Goal: Task Accomplishment & Management: Manage account settings

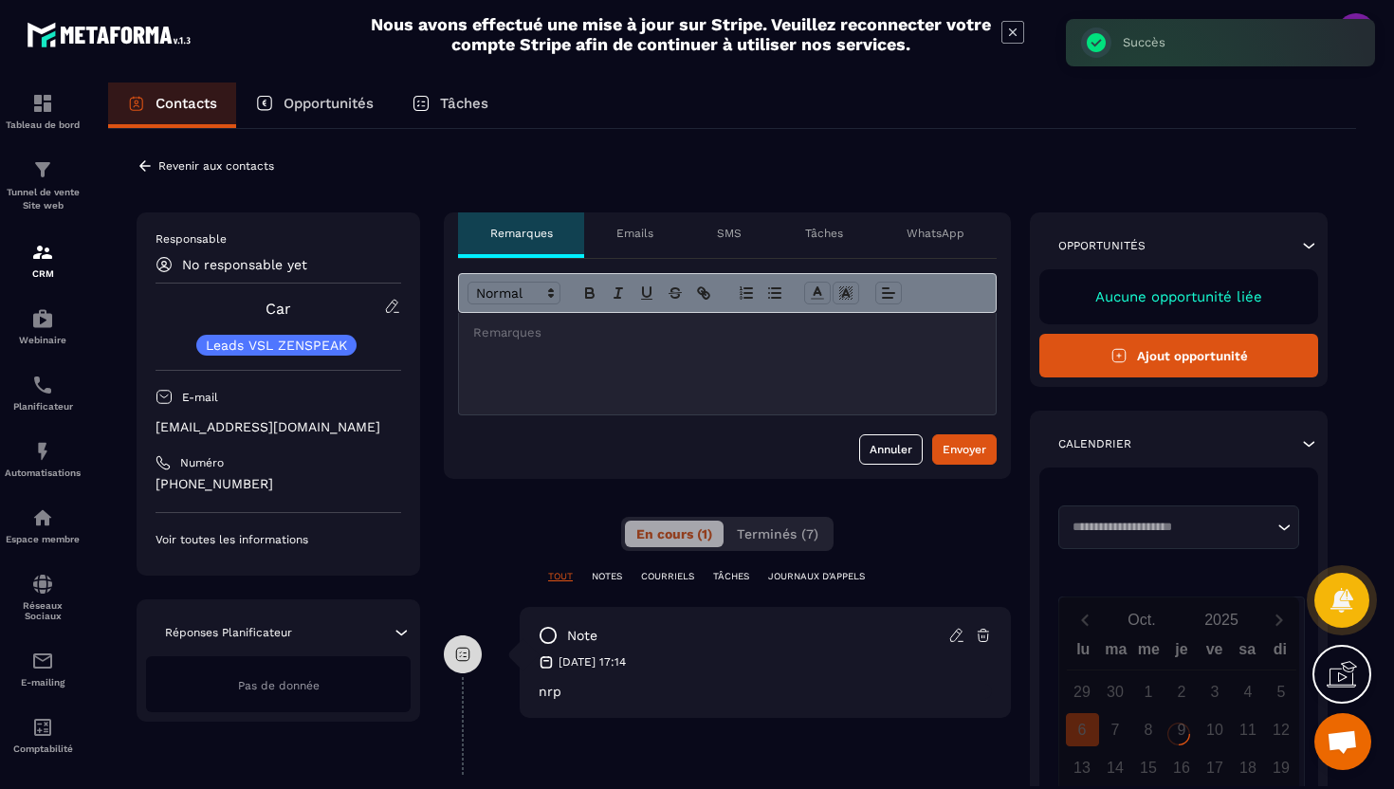
click at [142, 161] on icon at bounding box center [145, 165] width 17 height 17
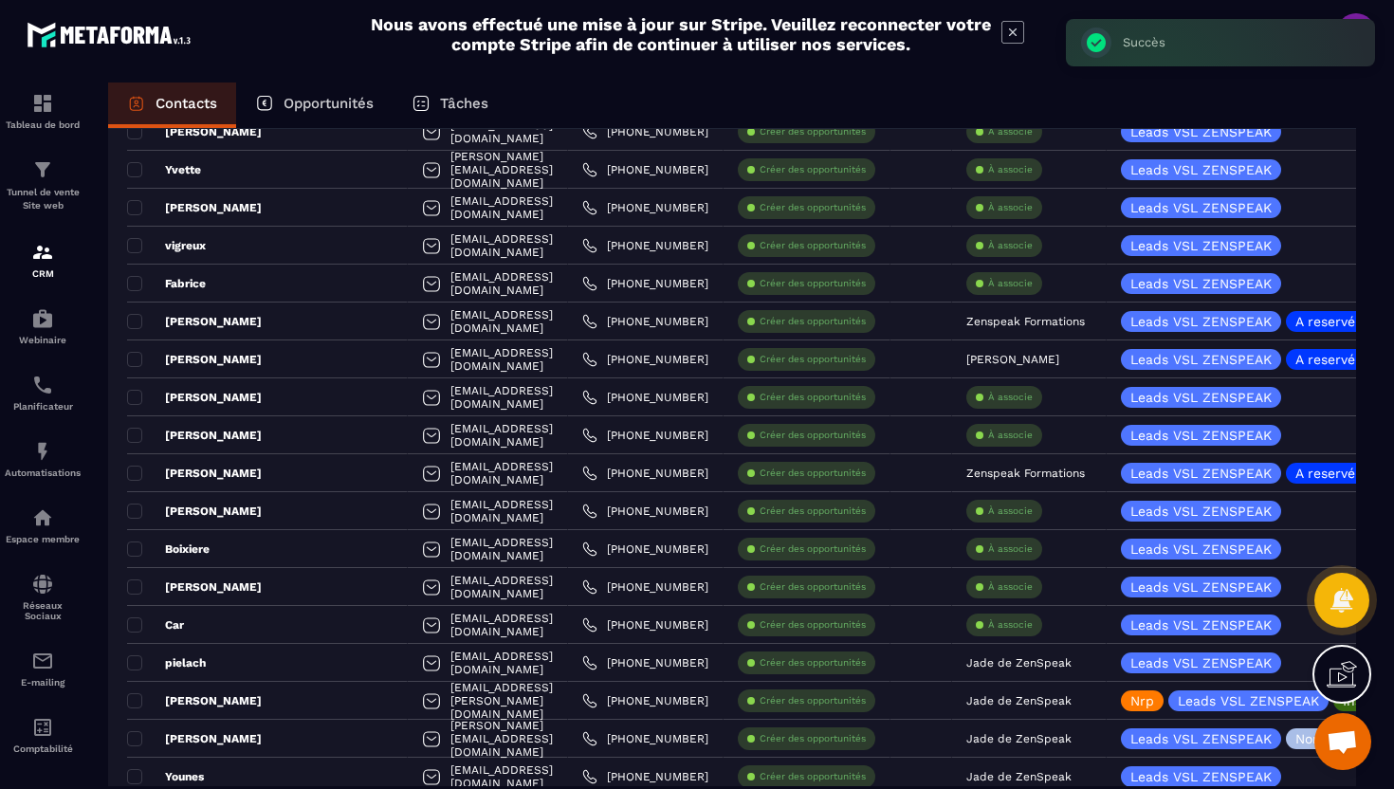
scroll to position [1356, 0]
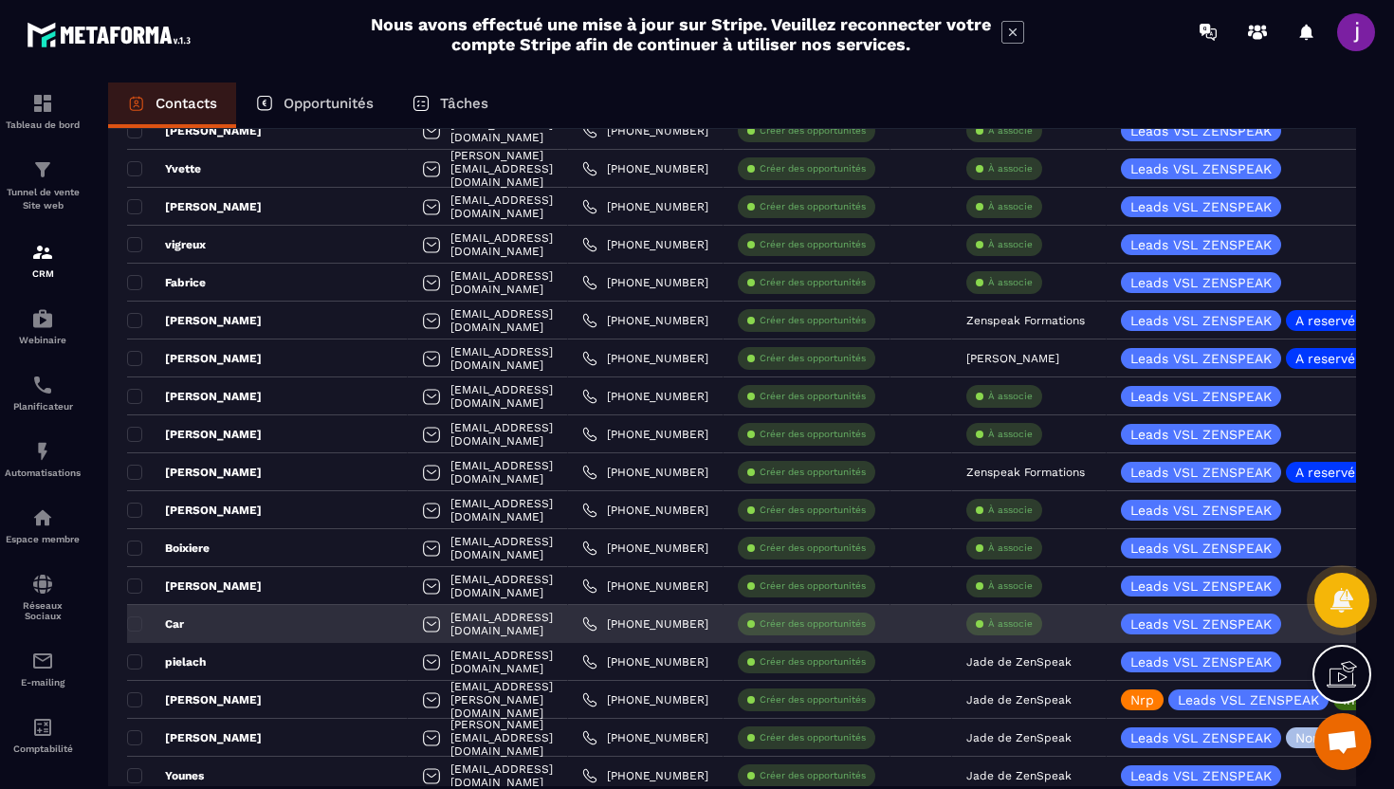
click at [1006, 633] on div "À associe" at bounding box center [1004, 624] width 76 height 23
click at [1012, 625] on p "À associe" at bounding box center [1010, 623] width 45 height 13
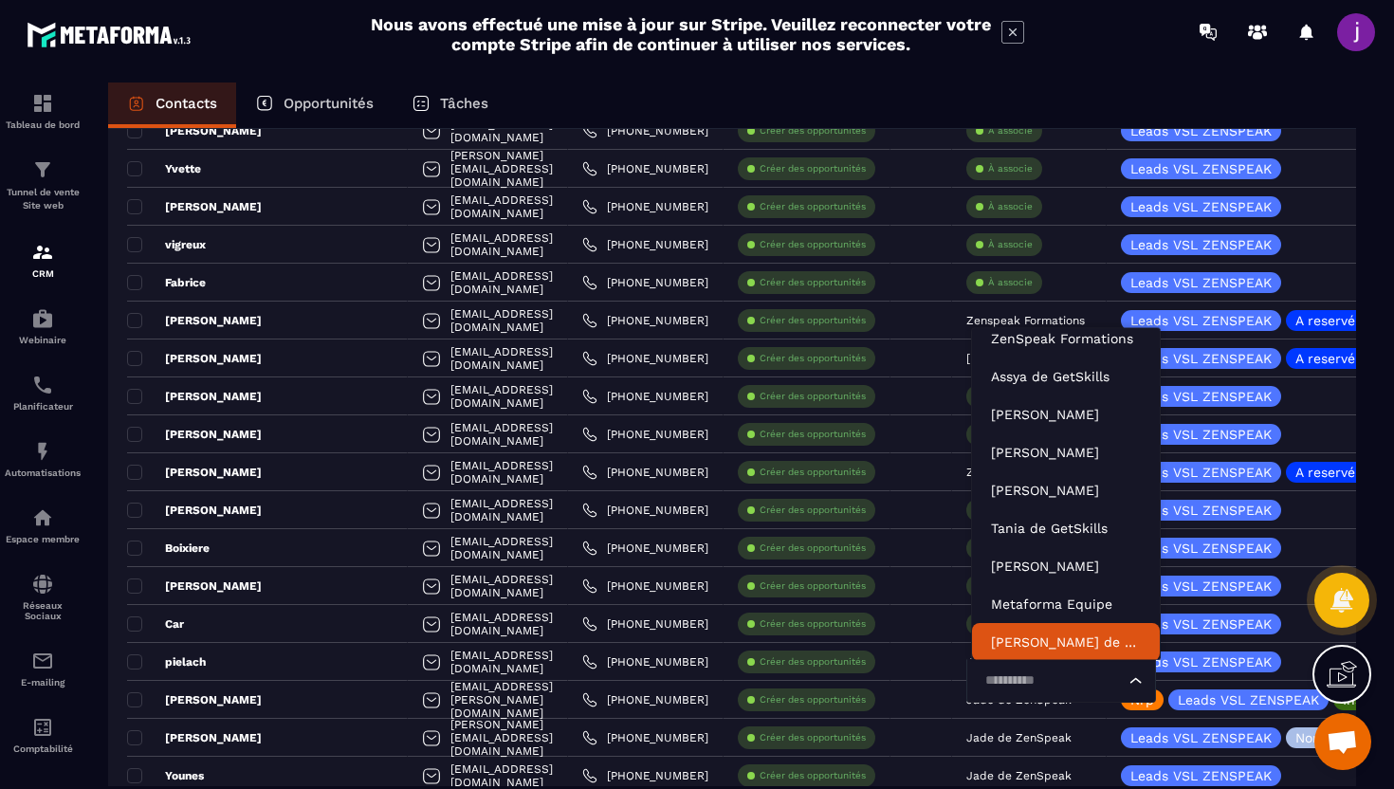
scroll to position [58, 0]
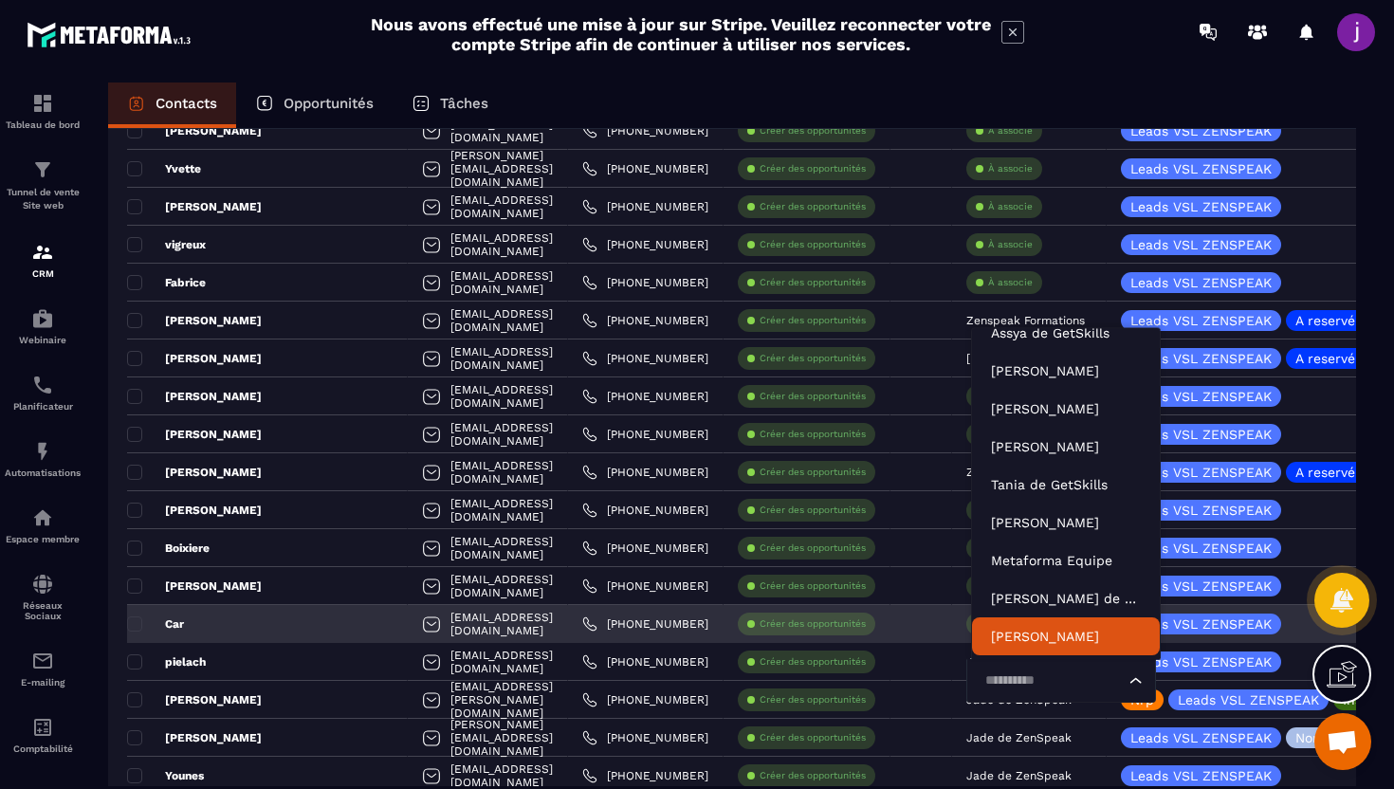
click at [1013, 679] on input "Search for option" at bounding box center [1052, 681] width 146 height 21
type input "****"
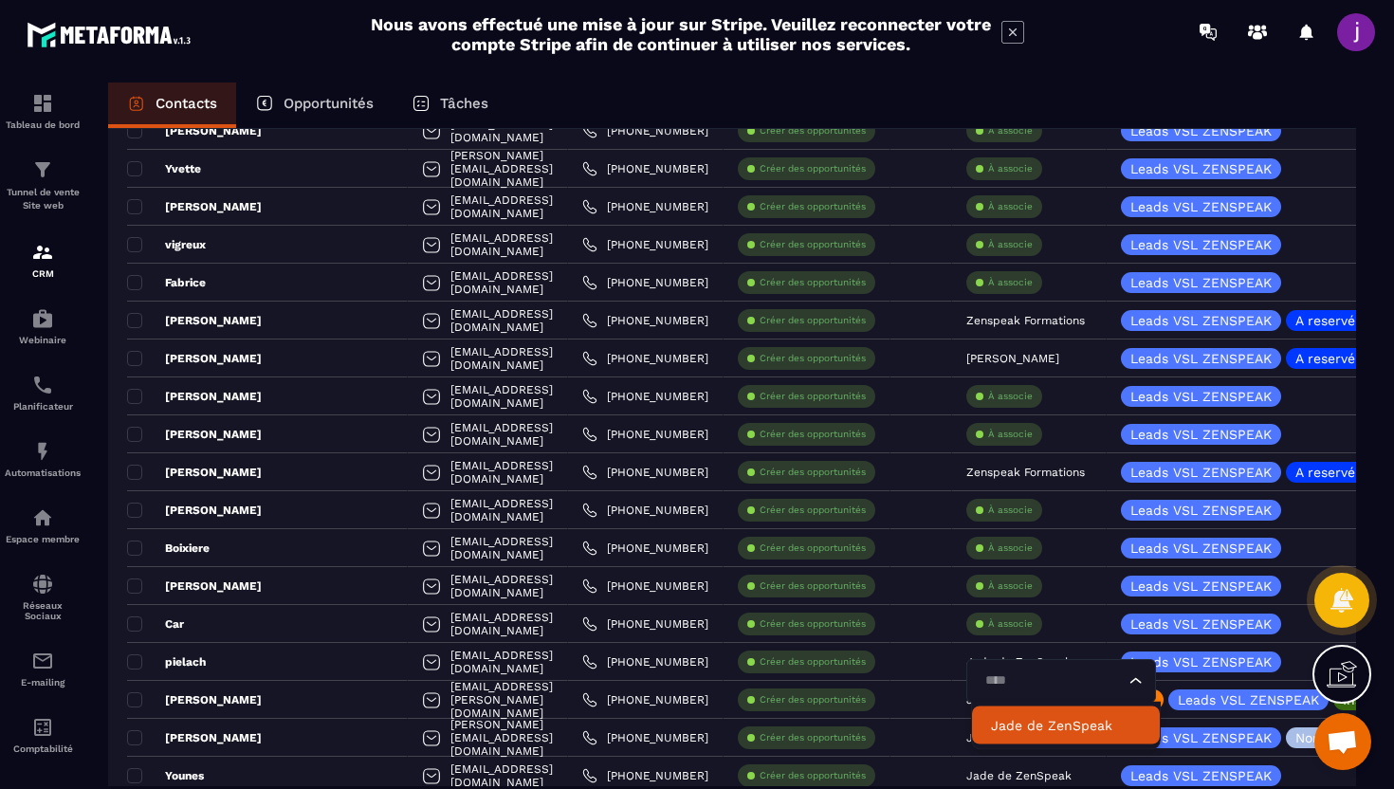
scroll to position [0, 0]
click at [1031, 723] on p "Jade de ZenSpeak" at bounding box center [1066, 725] width 150 height 19
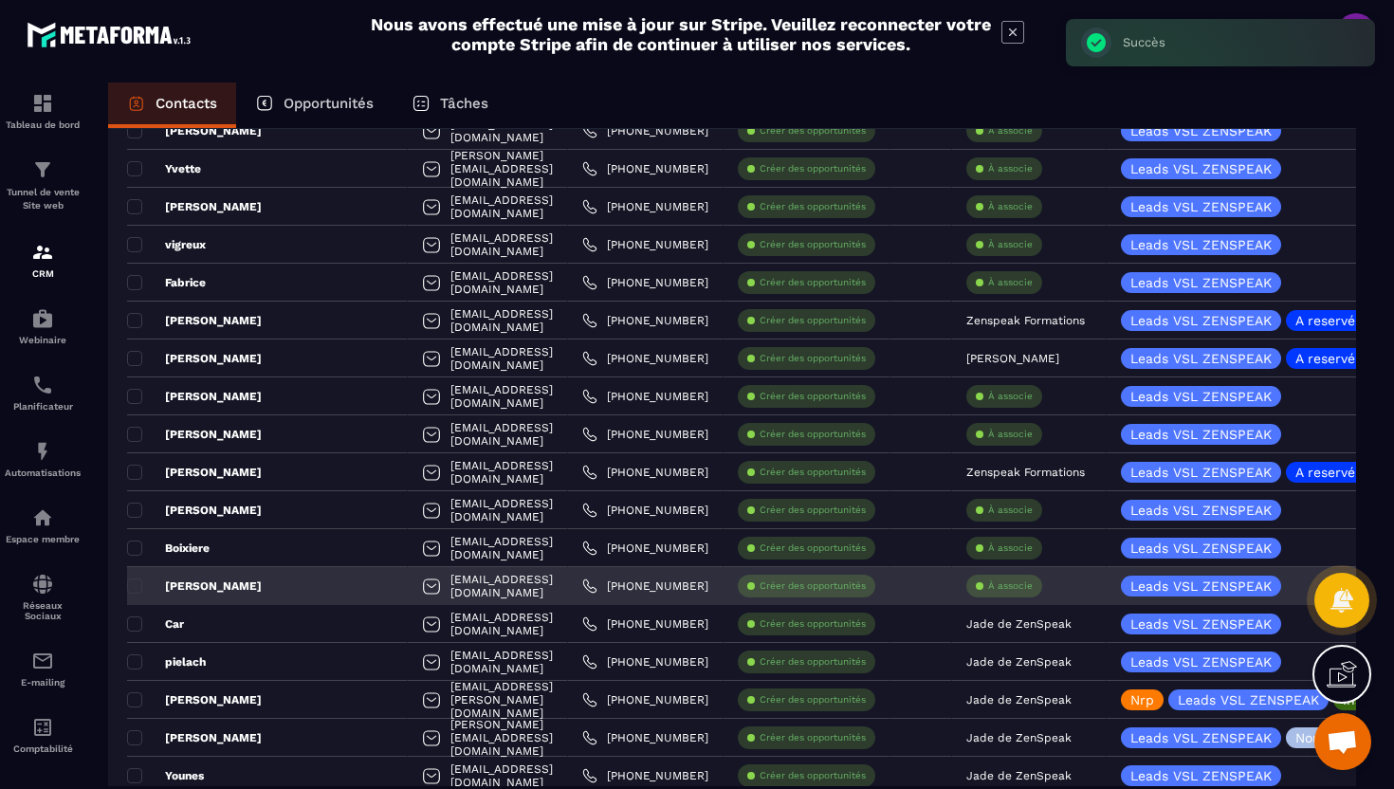
click at [1017, 591] on p "À associe" at bounding box center [1010, 585] width 45 height 13
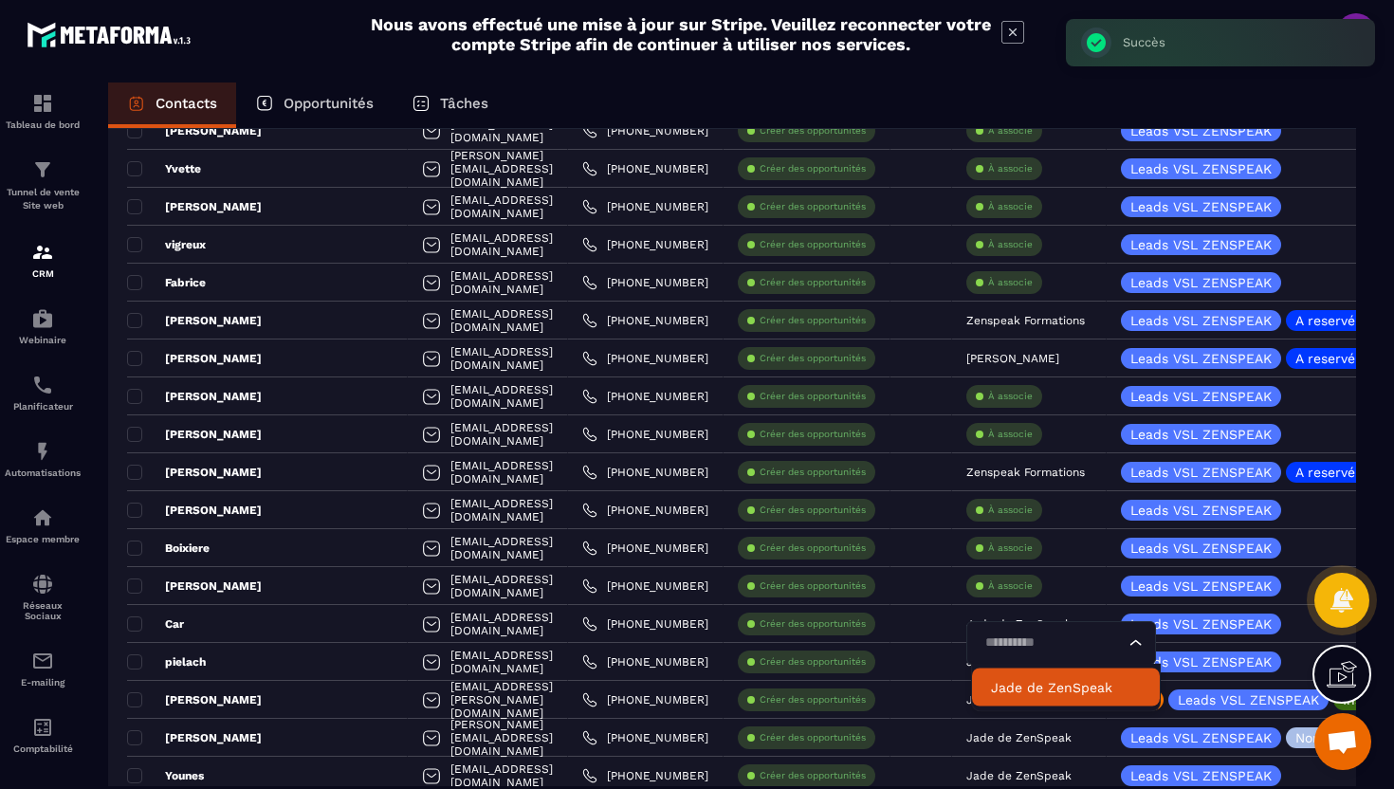
click at [1009, 698] on li "Jade de ZenSpeak" at bounding box center [1066, 688] width 188 height 38
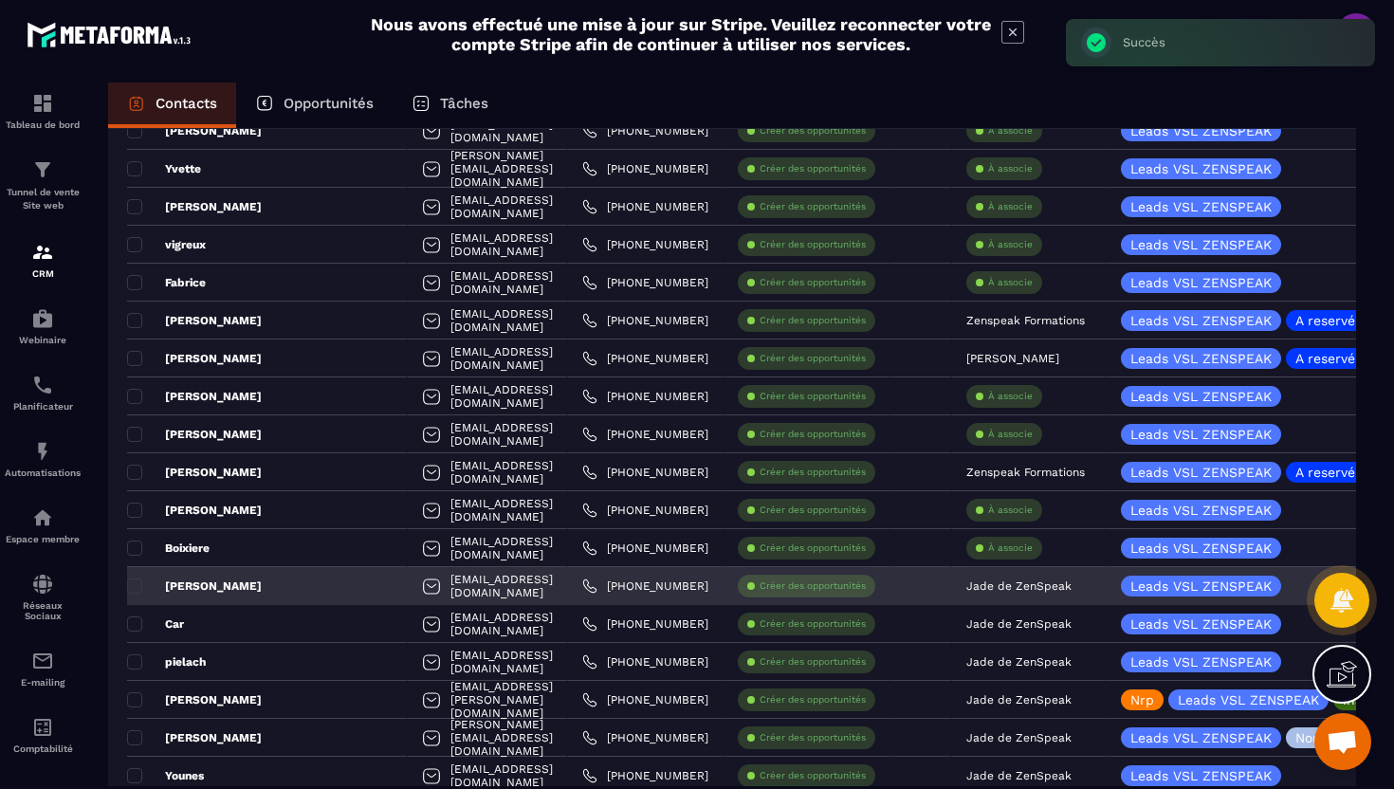
click at [274, 582] on div "[PERSON_NAME]" at bounding box center [267, 586] width 281 height 38
